Goal: Check status: Check status

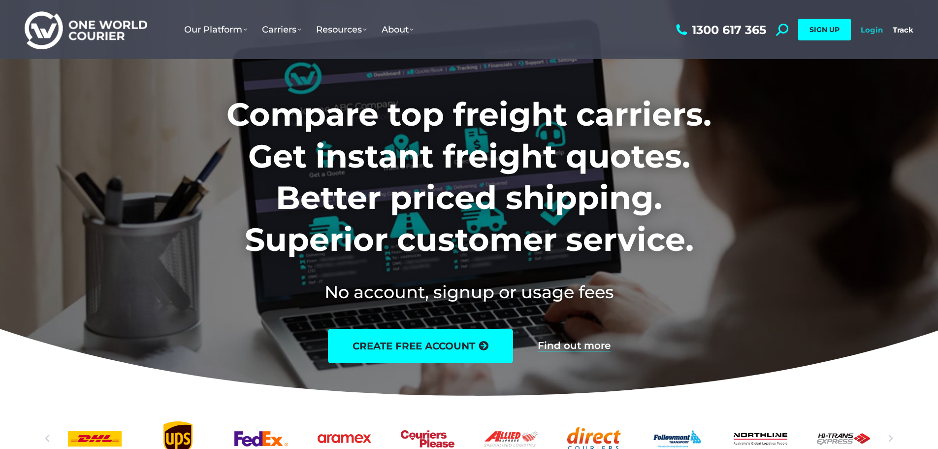
click at [870, 30] on link "Login" at bounding box center [872, 29] width 22 height 9
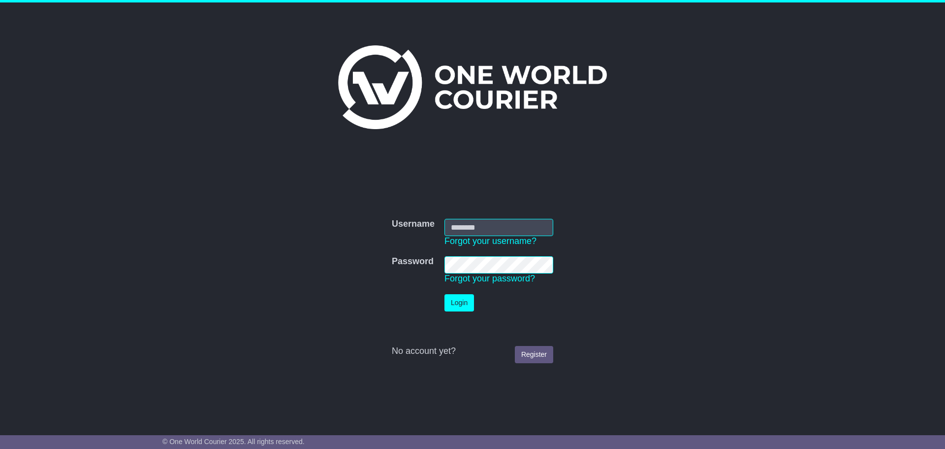
type input "**********"
click at [465, 303] on button "Login" at bounding box center [460, 302] width 30 height 17
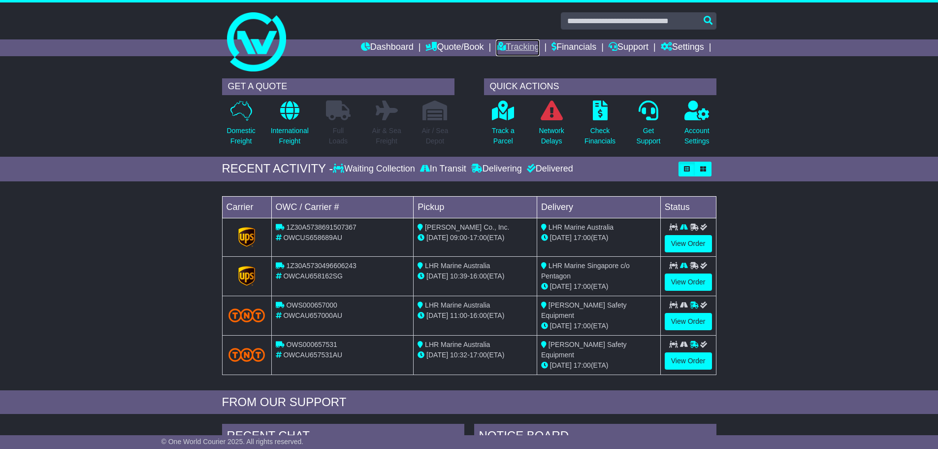
click at [514, 48] on link "Tracking" at bounding box center [517, 47] width 43 height 17
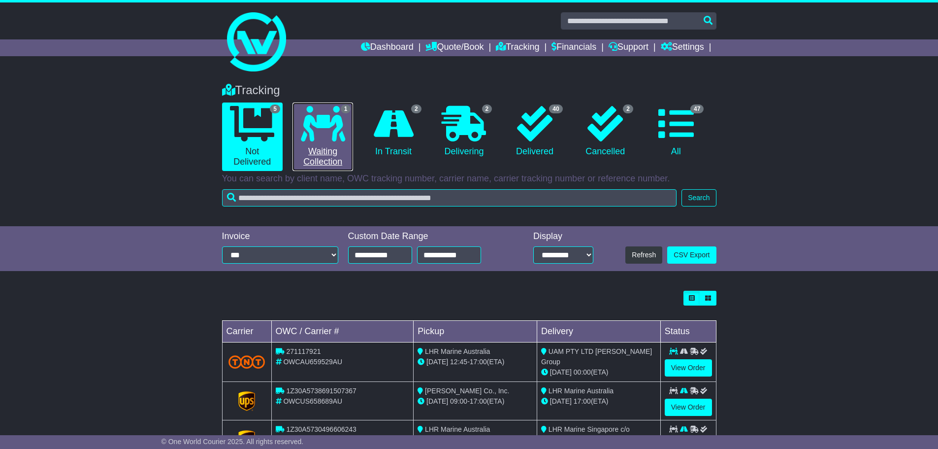
click at [321, 150] on link "1 Waiting Collection" at bounding box center [322, 136] width 61 height 68
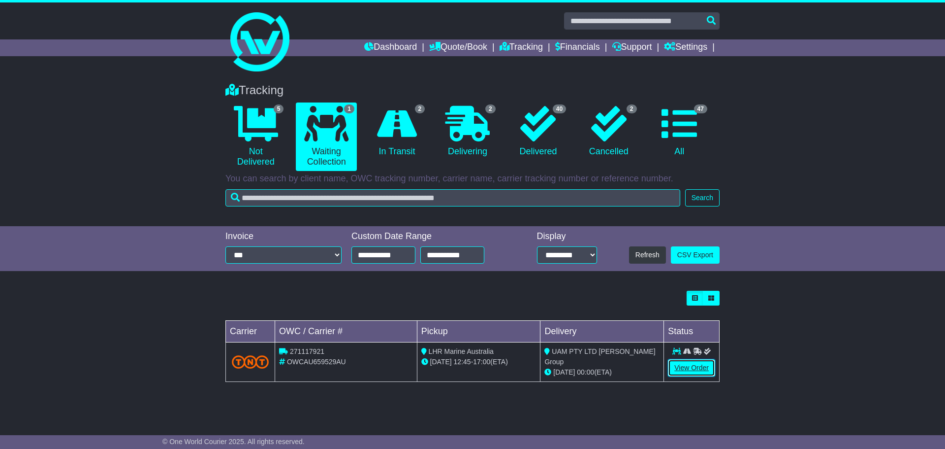
click at [689, 370] on link "View Order" at bounding box center [691, 367] width 47 height 17
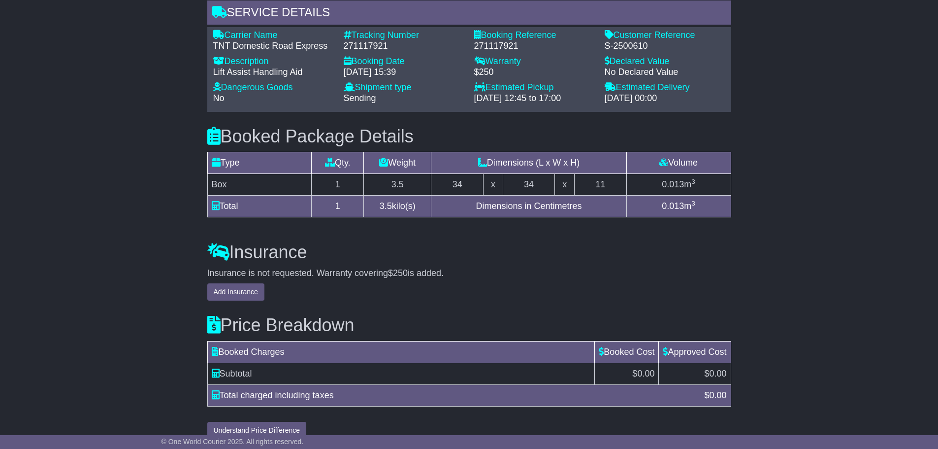
scroll to position [747, 0]
